Goal: Check status

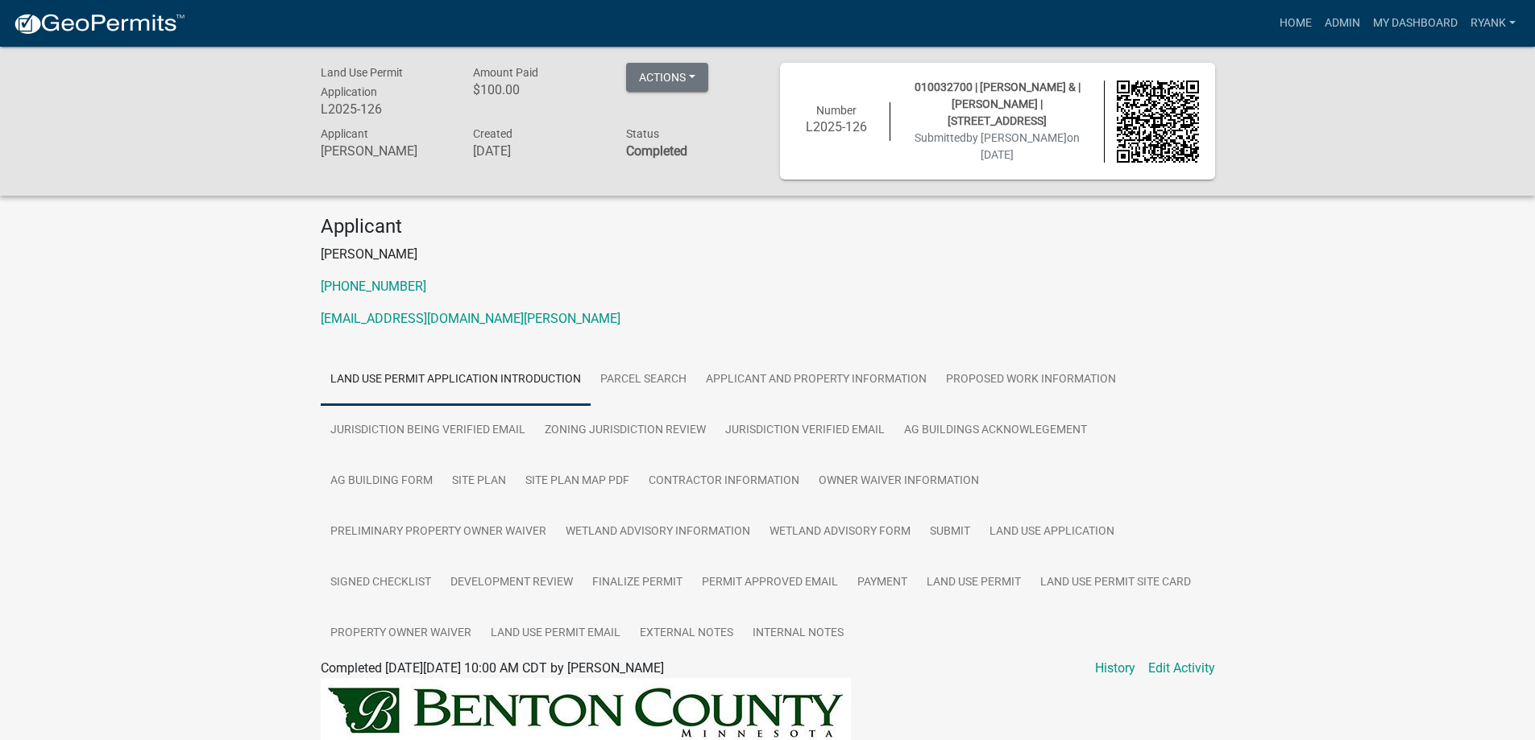
click at [82, 23] on img at bounding box center [99, 24] width 172 height 24
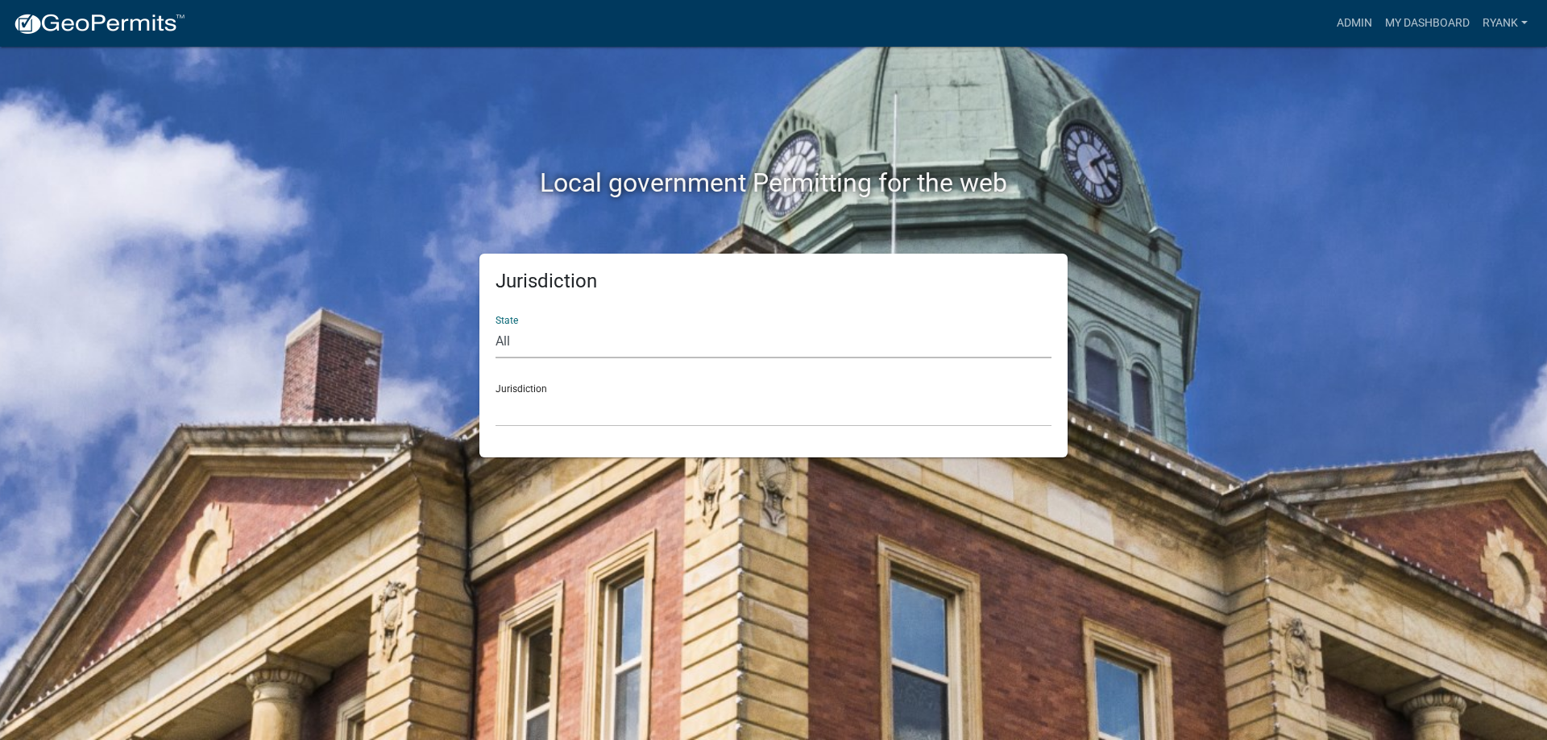
click at [802, 352] on select "All [US_STATE] [US_STATE] [US_STATE] [US_STATE] [US_STATE] [US_STATE] [US_STATE…" at bounding box center [773, 341] width 556 height 33
select select "[US_STATE]"
click at [495, 325] on select "All [US_STATE] [US_STATE] [US_STATE] [US_STATE] [US_STATE] [US_STATE] [US_STATE…" at bounding box center [773, 341] width 556 height 33
click at [563, 411] on select "[GEOGRAPHIC_DATA], [US_STATE] [GEOGRAPHIC_DATA], [US_STATE] [GEOGRAPHIC_DATA], …" at bounding box center [773, 410] width 556 height 33
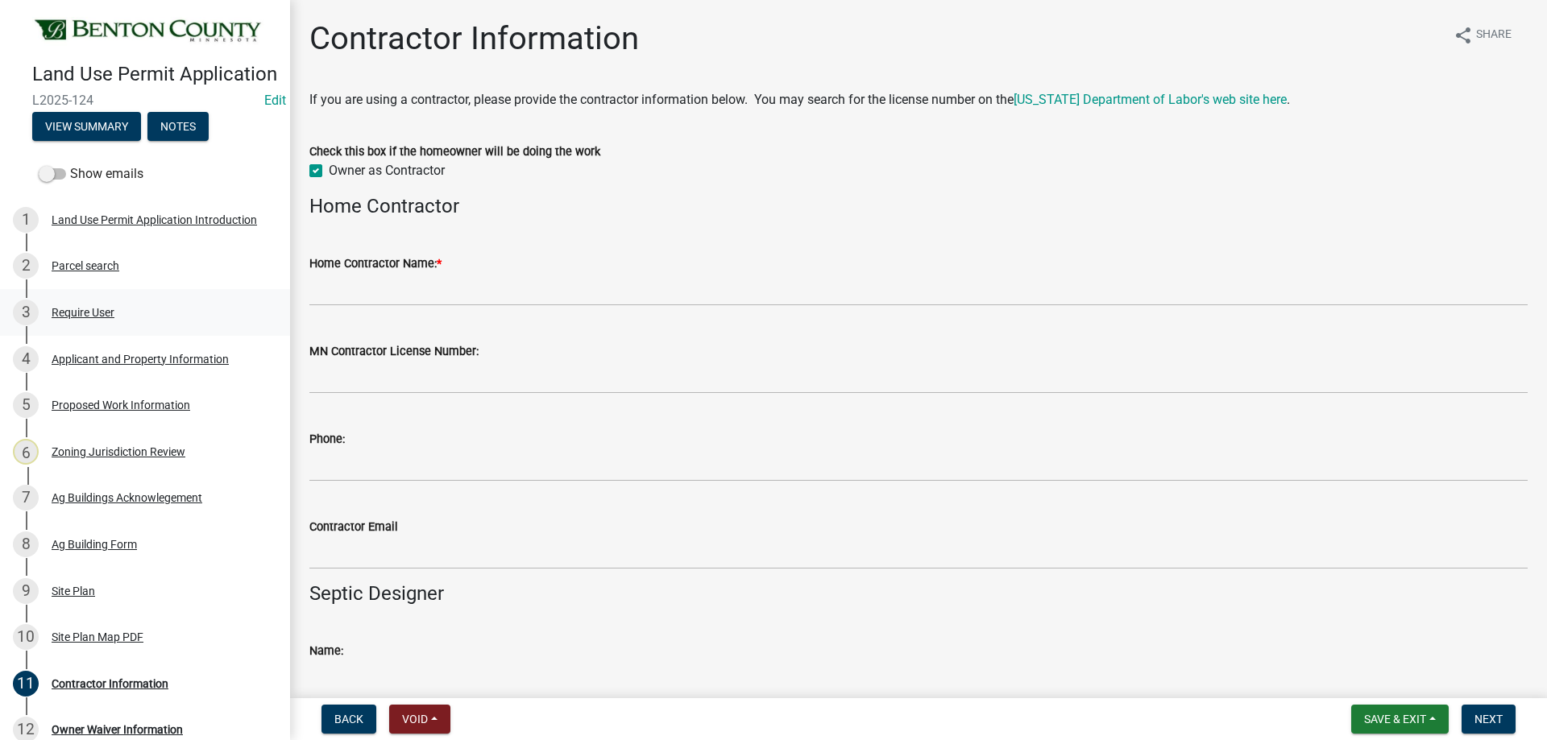
click at [98, 318] on div "Require User" at bounding box center [83, 312] width 63 height 11
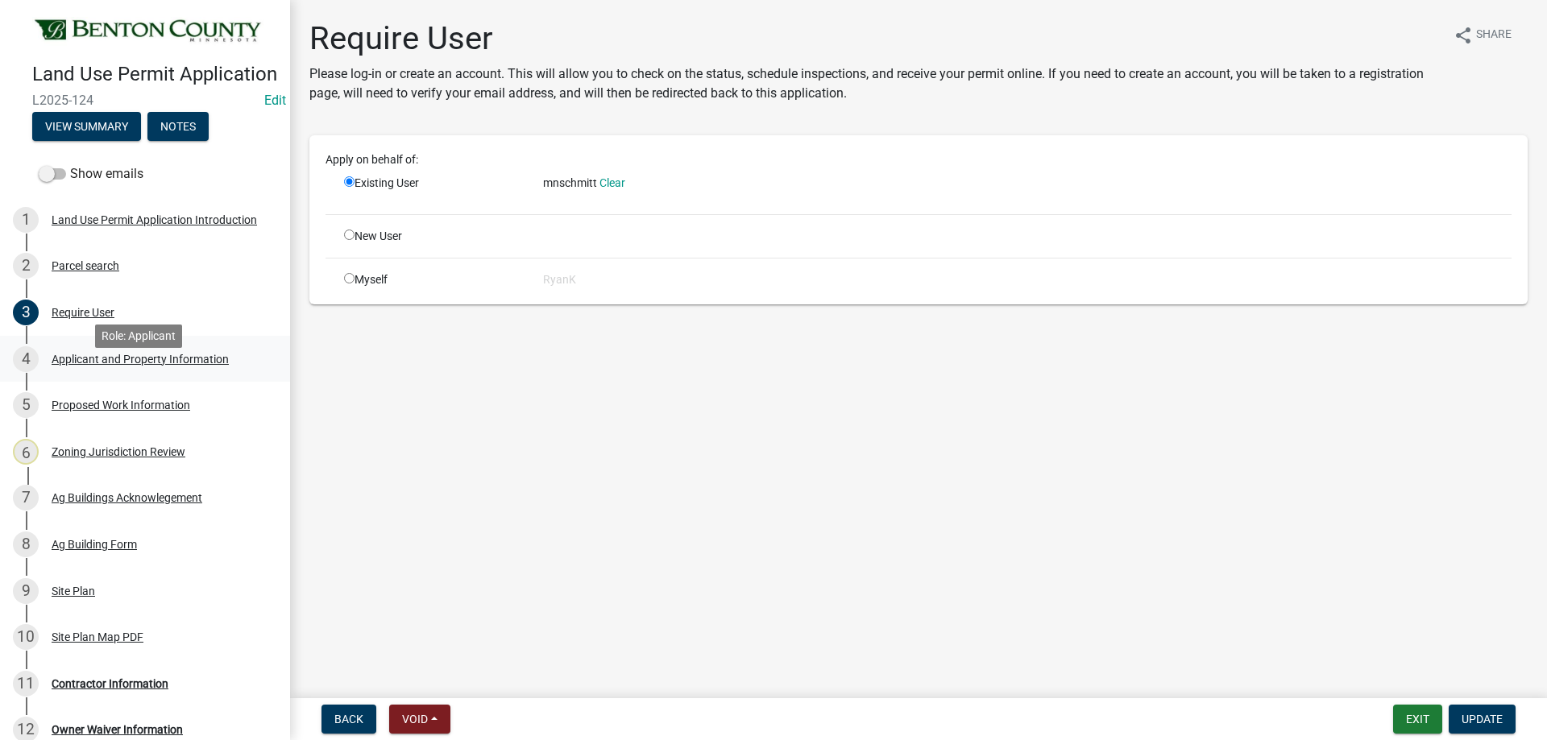
click at [98, 365] on div "Applicant and Property Information" at bounding box center [140, 359] width 177 height 11
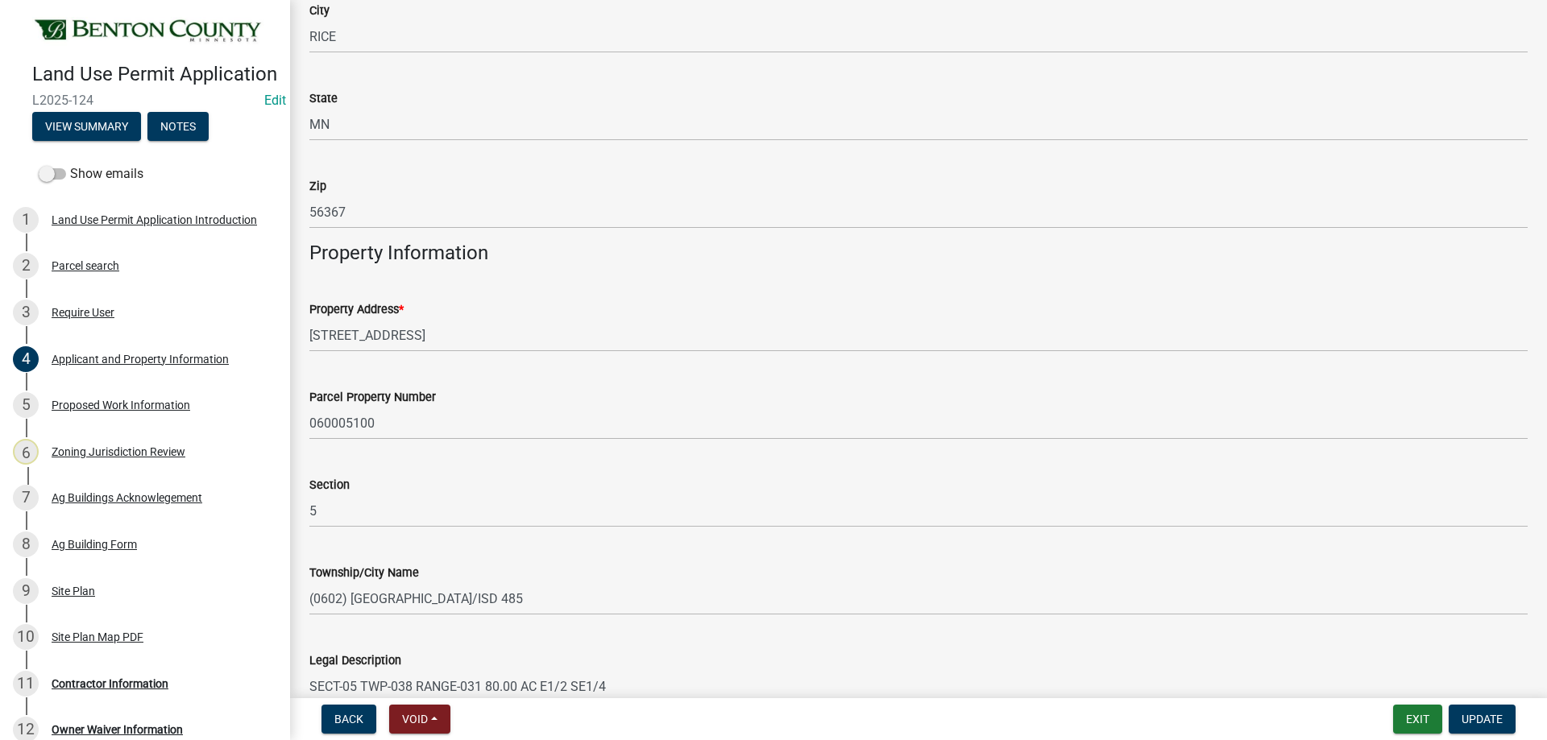
scroll to position [753, 0]
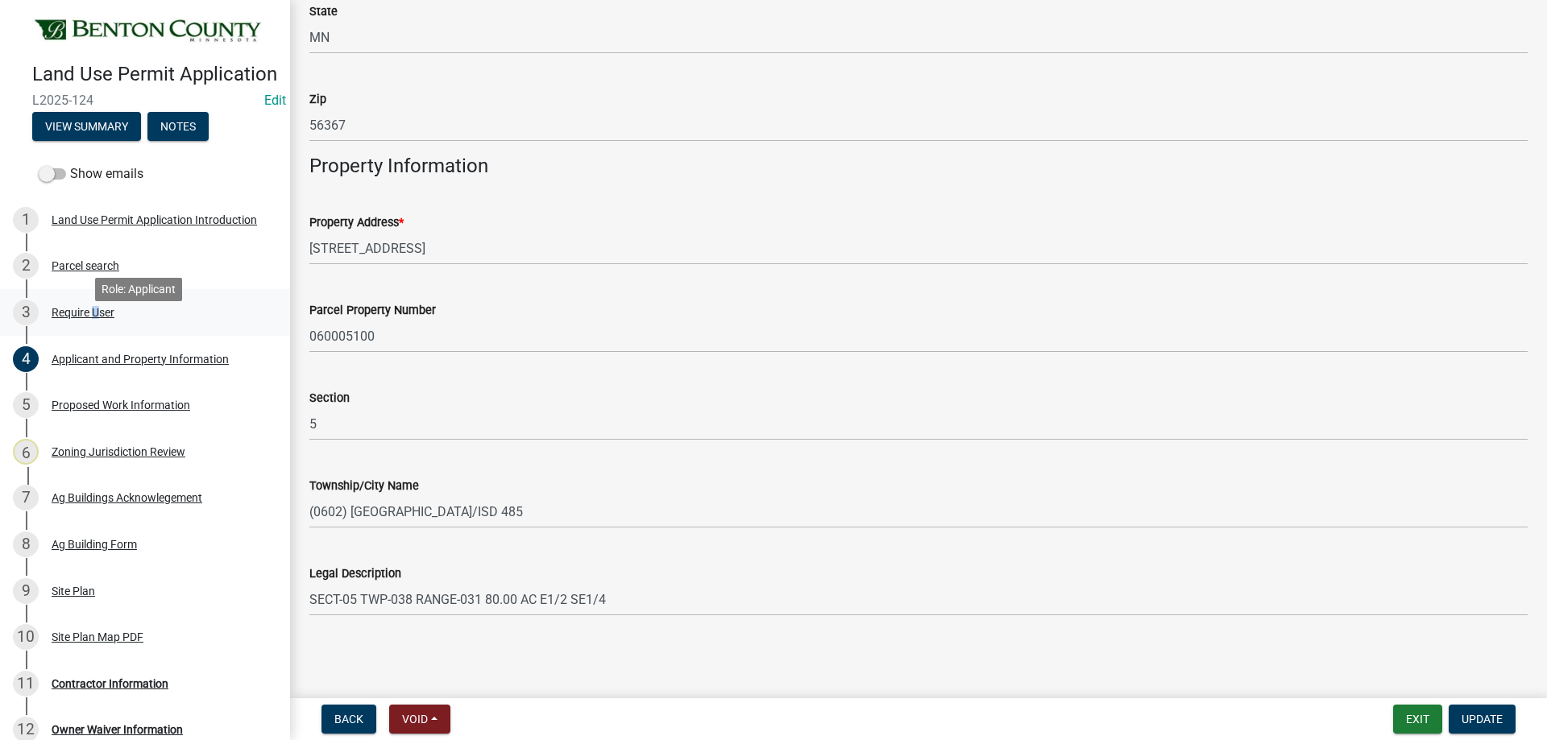
click at [91, 318] on div "Require User" at bounding box center [83, 312] width 63 height 11
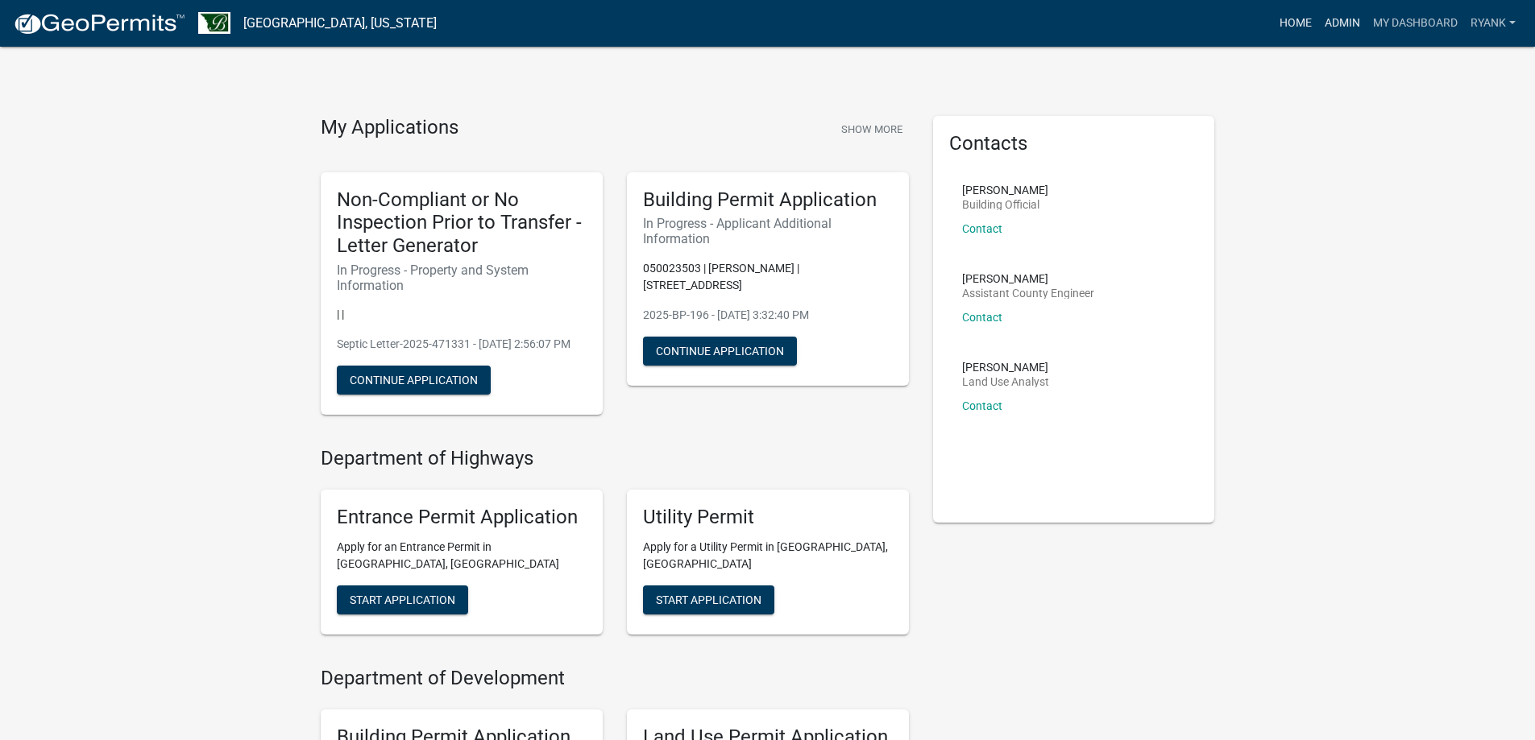
drag, startPoint x: 1337, startPoint y: 23, endPoint x: 1311, endPoint y: 22, distance: 25.8
click at [1337, 23] on link "Admin" at bounding box center [1342, 23] width 48 height 31
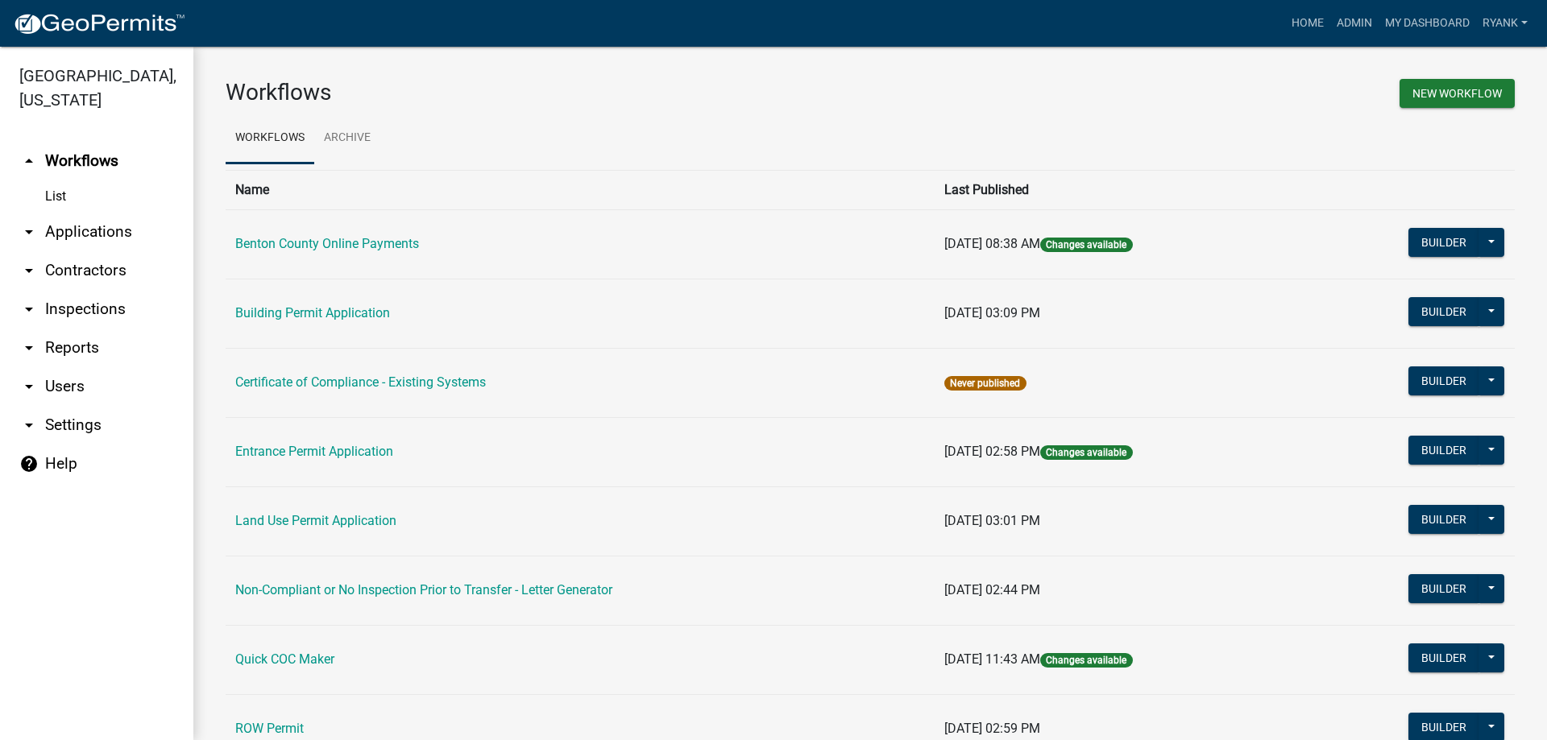
click at [88, 224] on link "arrow_drop_down Applications" at bounding box center [96, 232] width 193 height 39
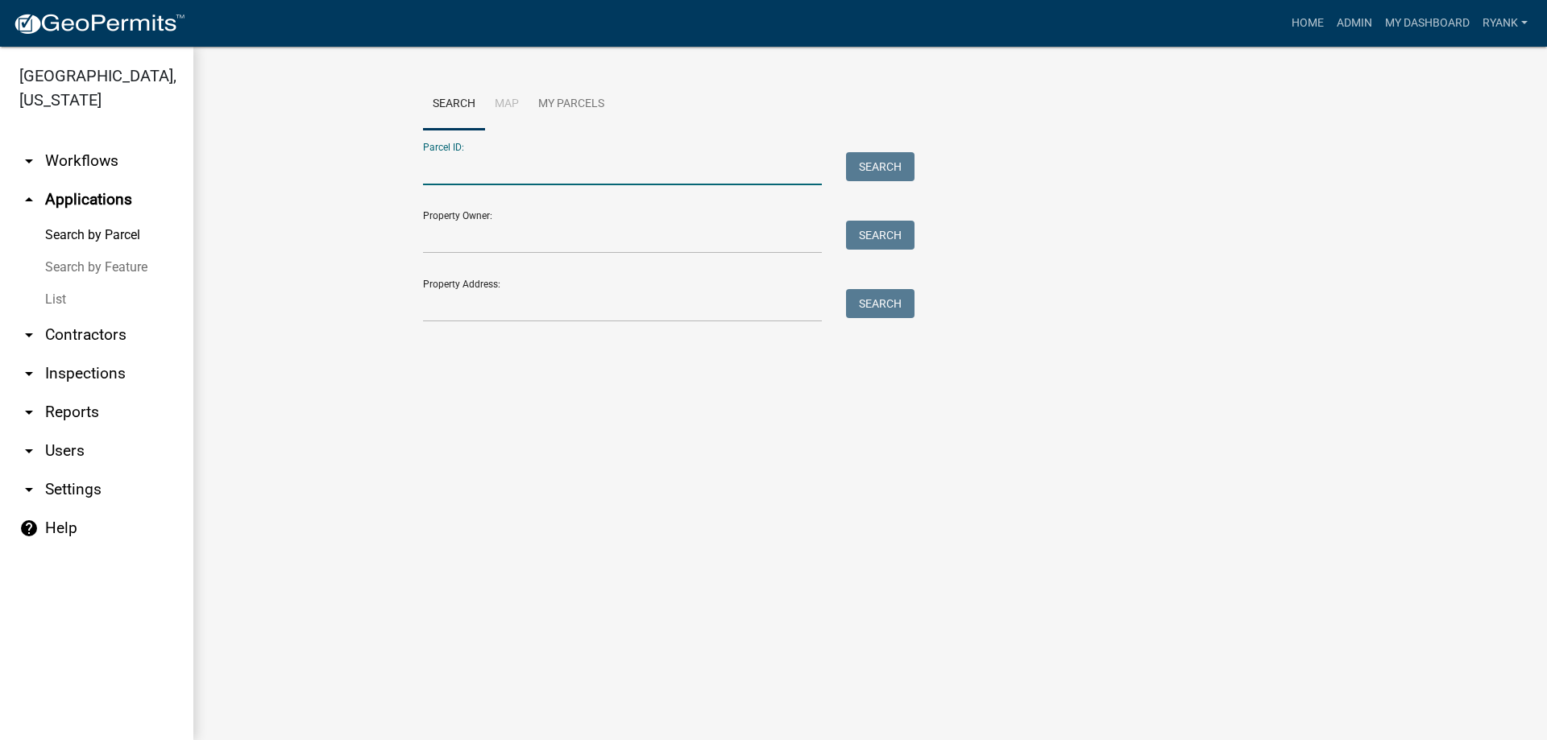
paste input "020027500"
type input "020027500"
click at [875, 167] on button "Search" at bounding box center [880, 166] width 68 height 29
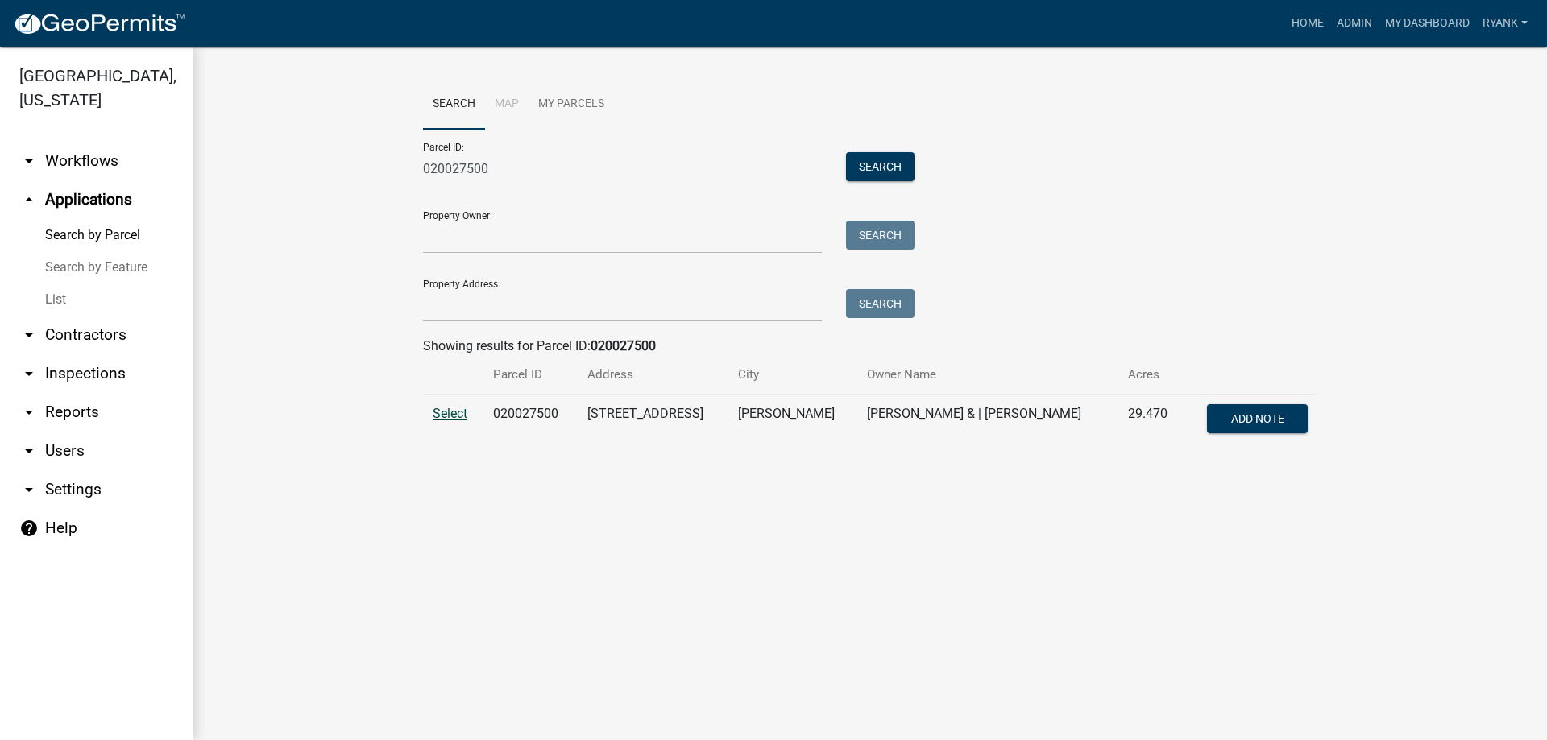
click at [446, 411] on span "Select" at bounding box center [450, 413] width 35 height 15
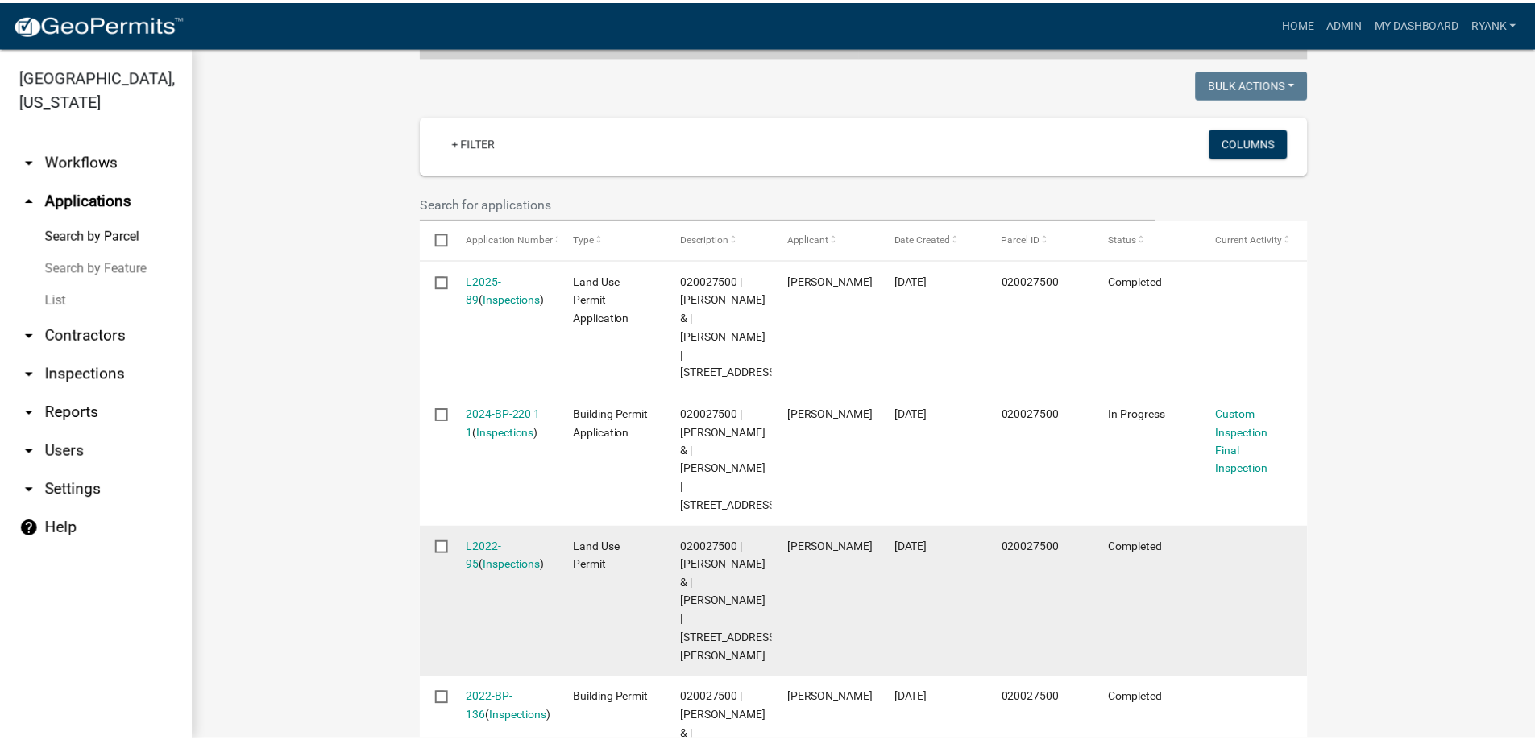
scroll to position [483, 0]
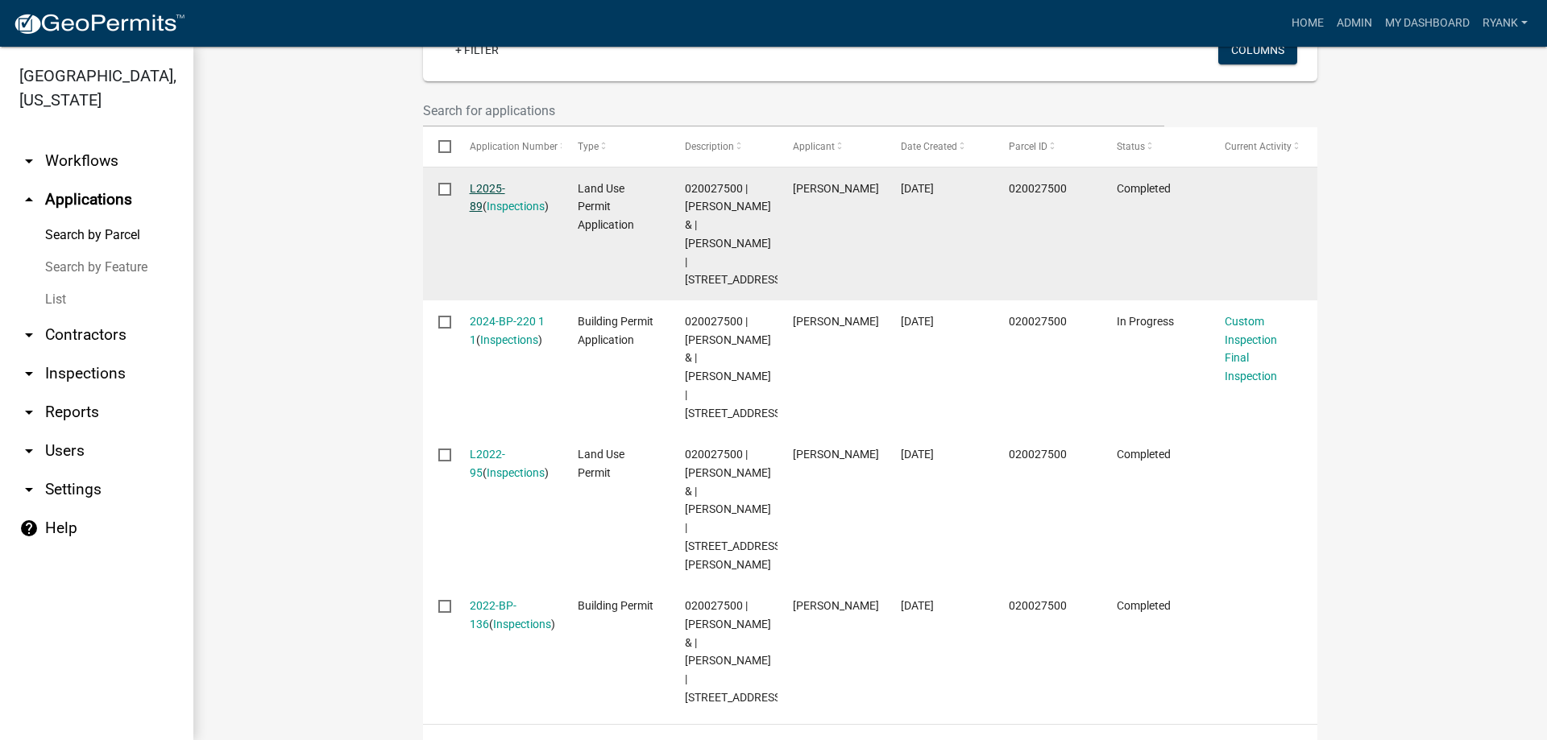
click at [496, 182] on link "L2025-89" at bounding box center [487, 197] width 35 height 31
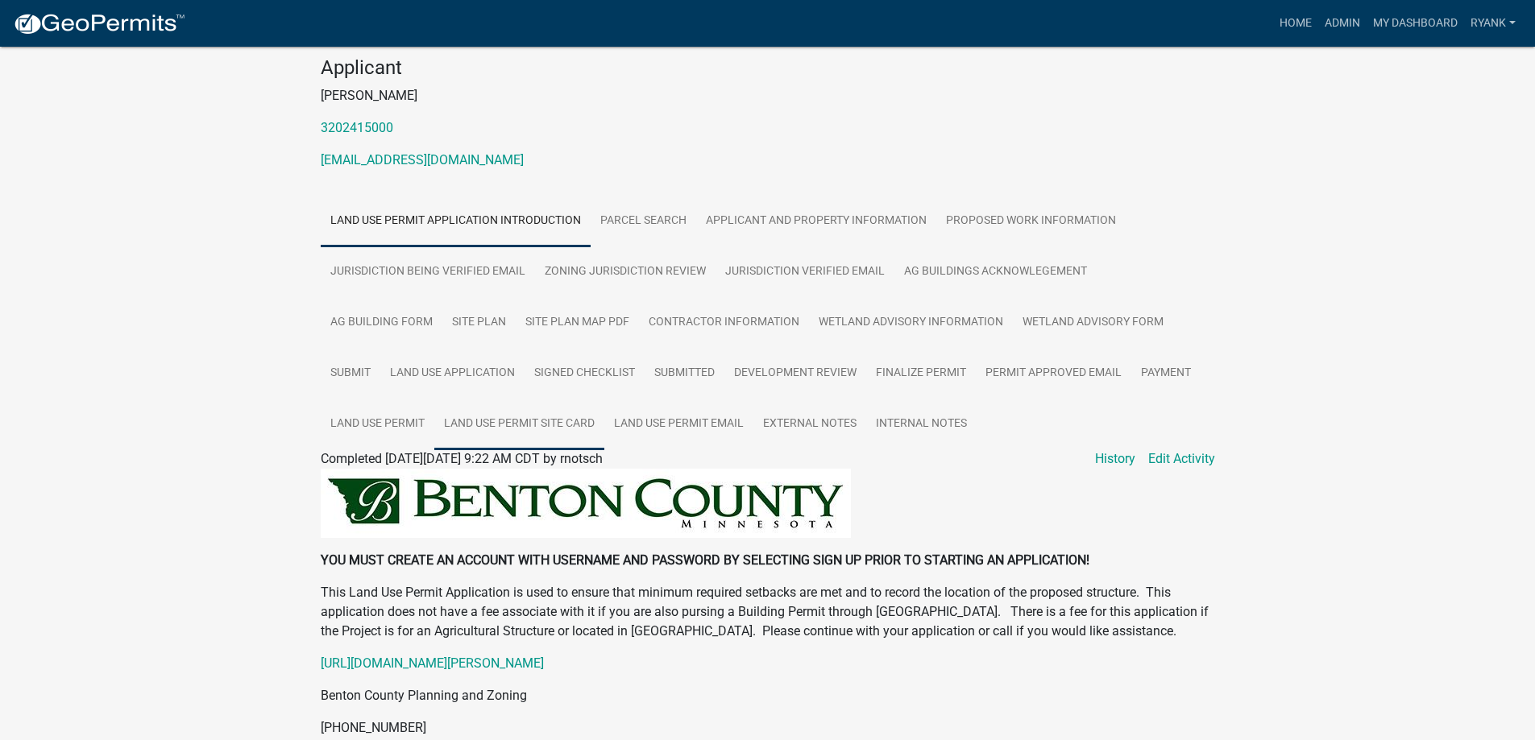
scroll to position [161, 0]
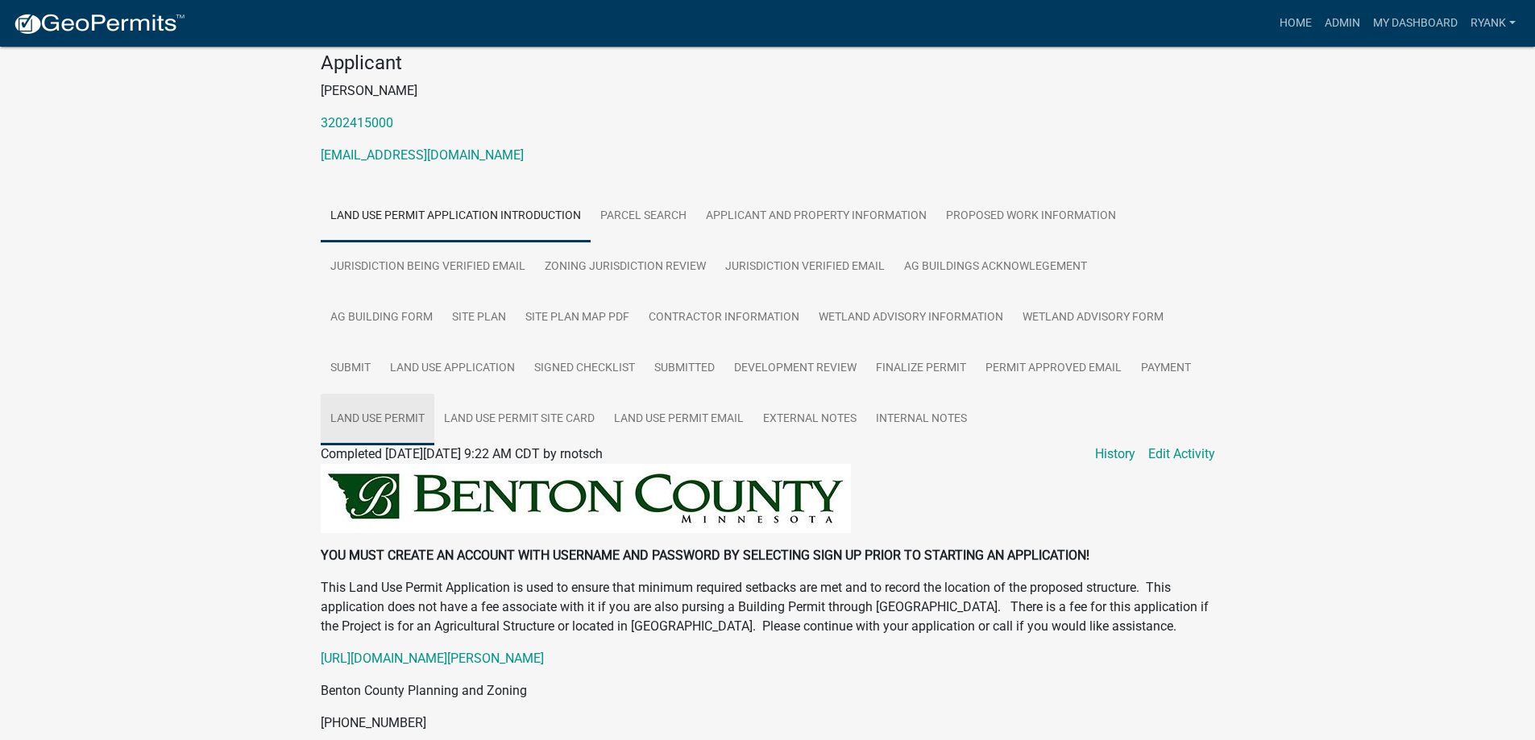
click at [375, 409] on link "Land Use Permit" at bounding box center [378, 420] width 114 height 52
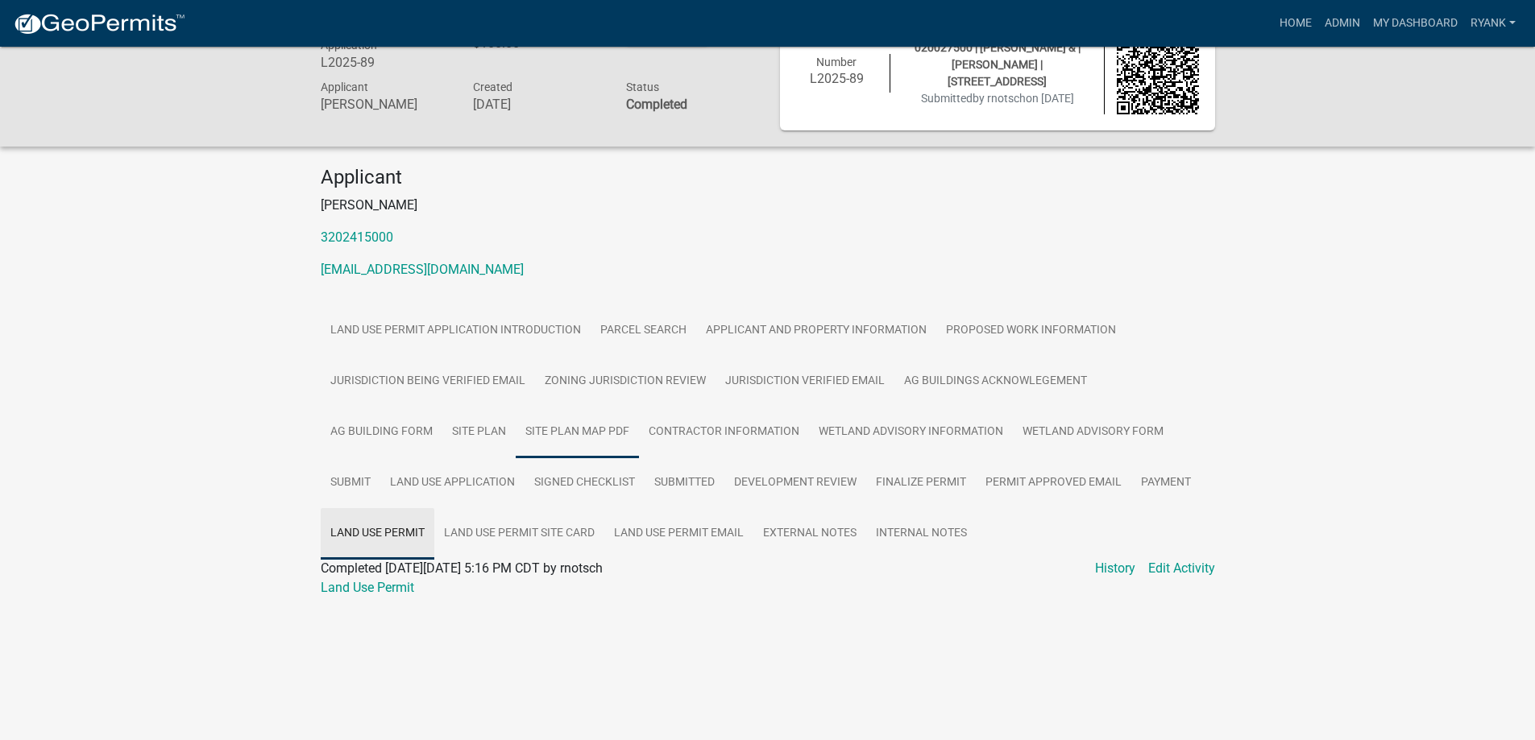
scroll to position [47, 0]
click at [367, 582] on link "Land Use Permit" at bounding box center [367, 587] width 93 height 15
click at [795, 526] on link "External Notes" at bounding box center [809, 534] width 113 height 52
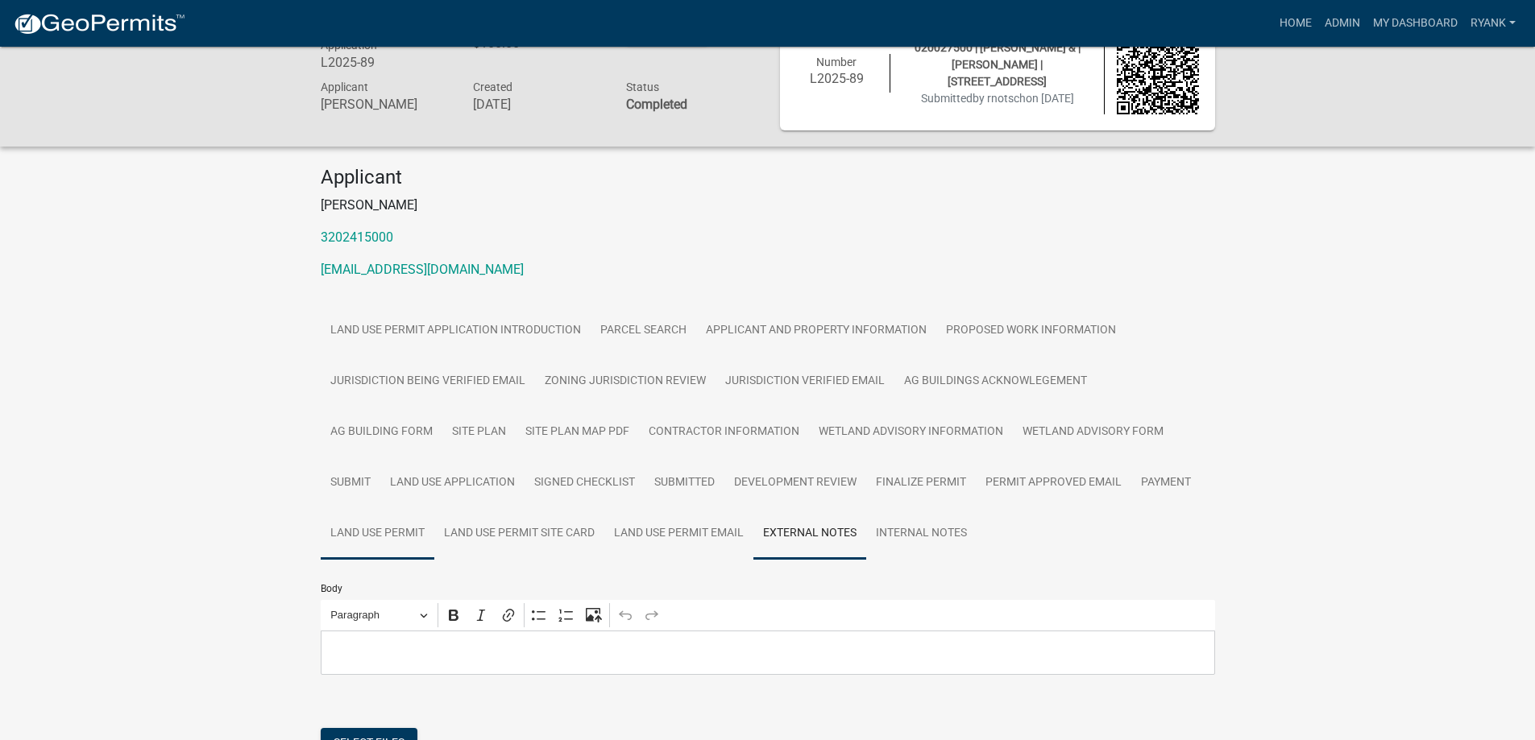
click at [385, 520] on link "Land Use Permit" at bounding box center [378, 534] width 114 height 52
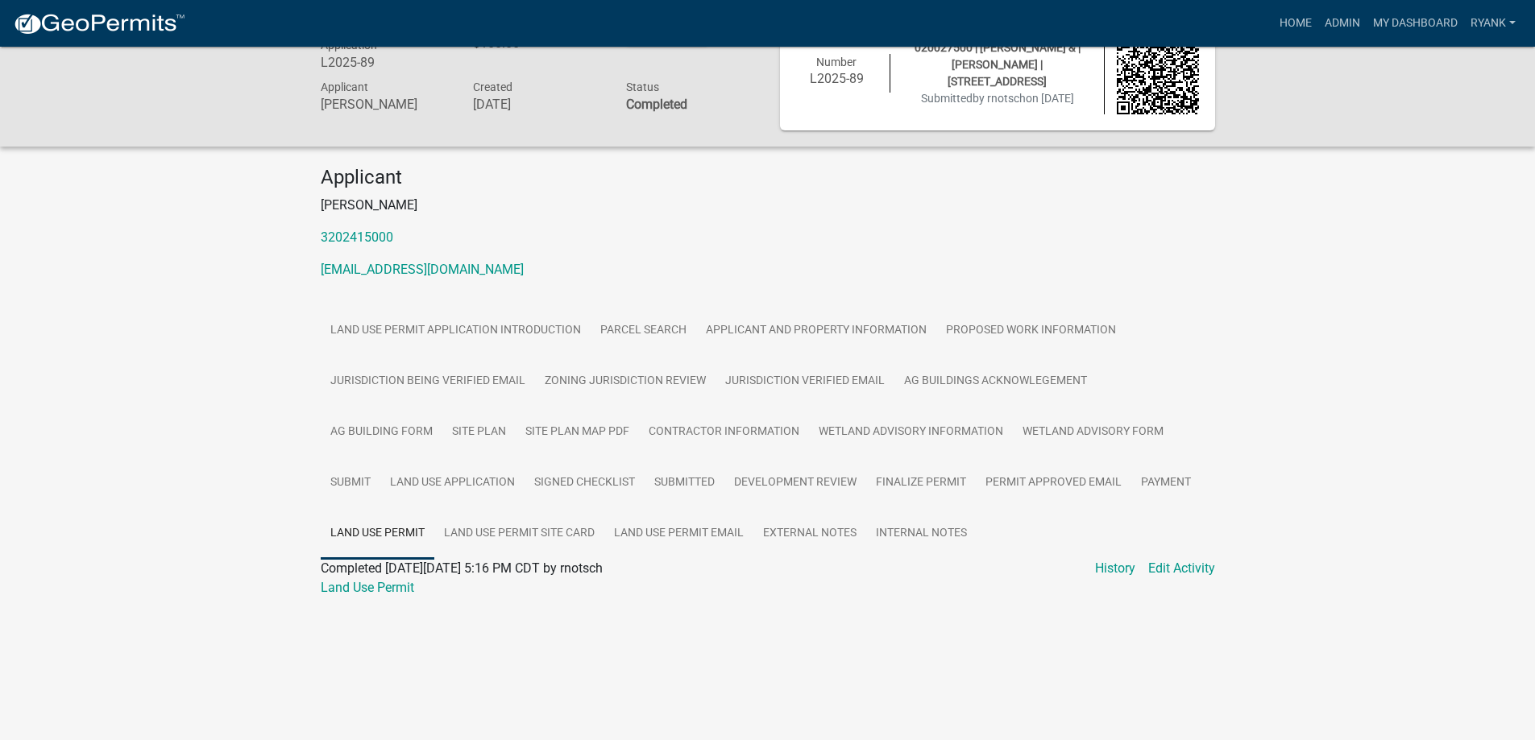
scroll to position [0, 0]
